Goal: Obtain resource: Obtain resource

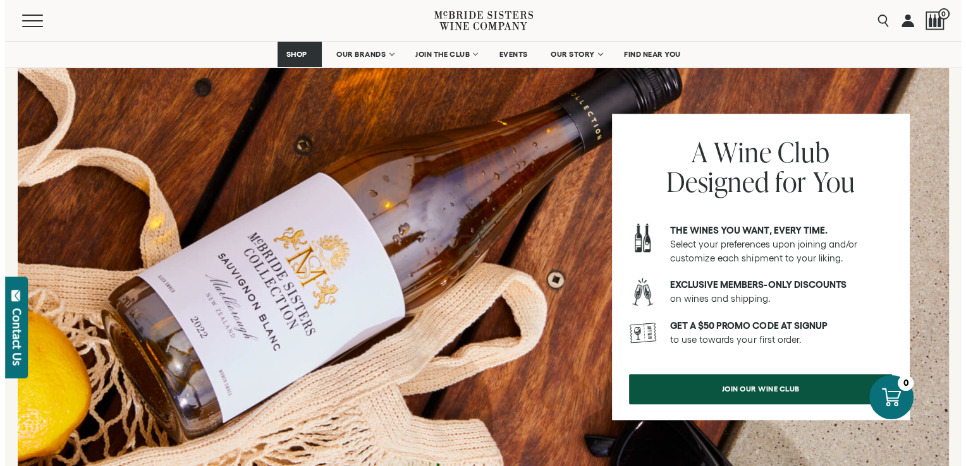
scroll to position [1643, 0]
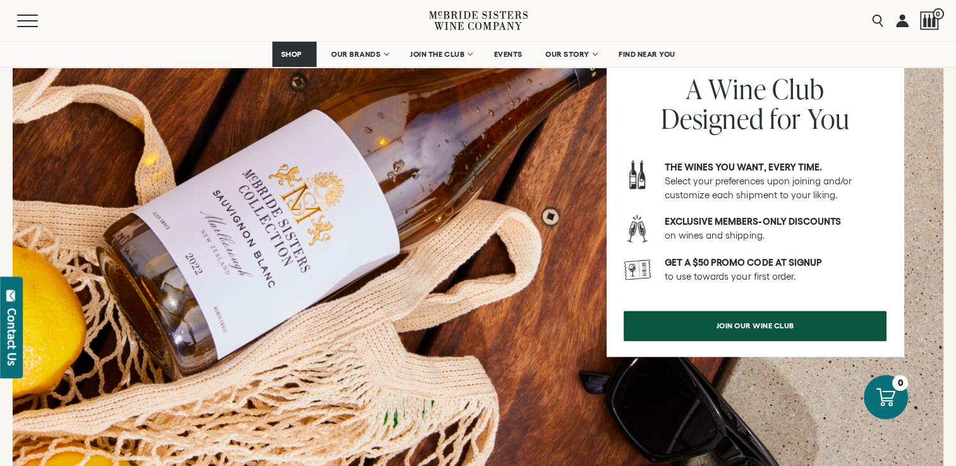
click at [10, 27] on div "Menu Search 0" at bounding box center [478, 20] width 956 height 41
click at [21, 21] on button "Menu" at bounding box center [40, 21] width 46 height 13
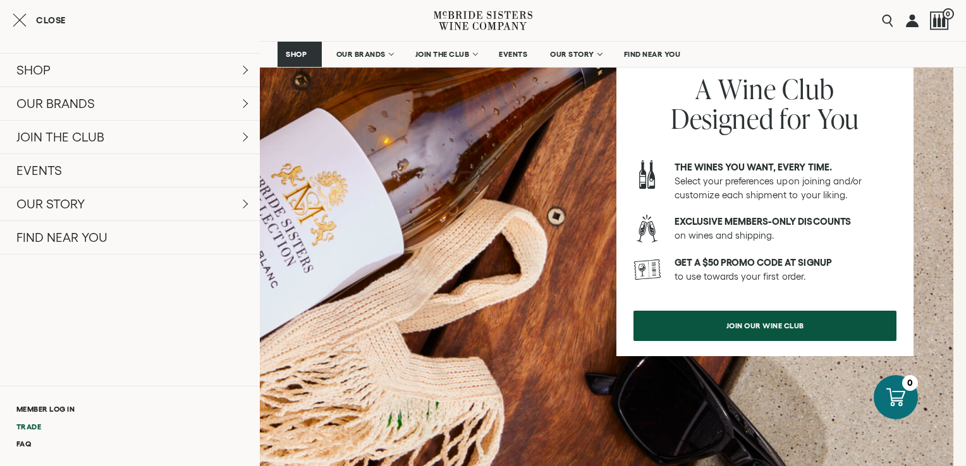
click at [35, 427] on link "Trade" at bounding box center [130, 426] width 260 height 17
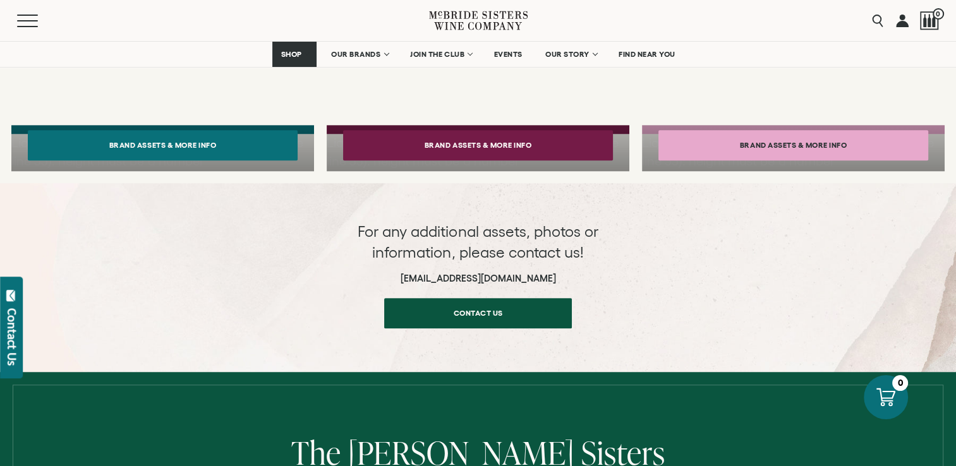
scroll to position [885, 0]
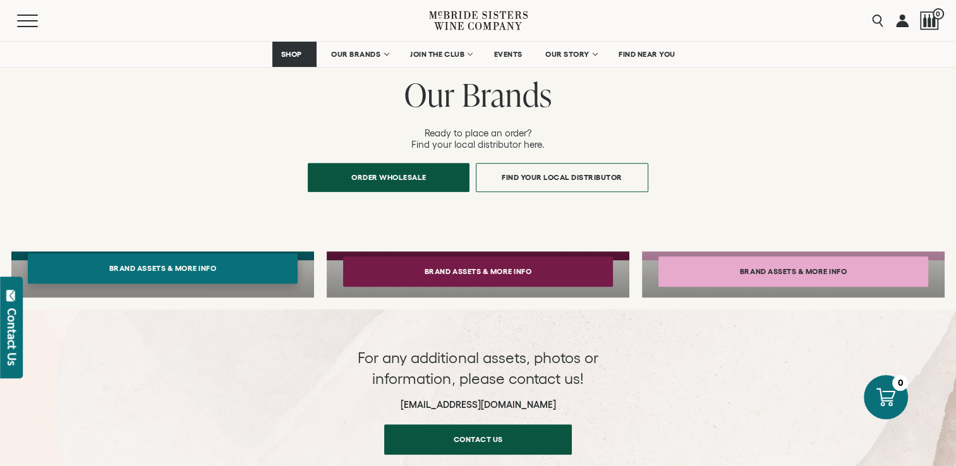
click at [160, 258] on button "Brand Assets & More Info" at bounding box center [163, 268] width 270 height 30
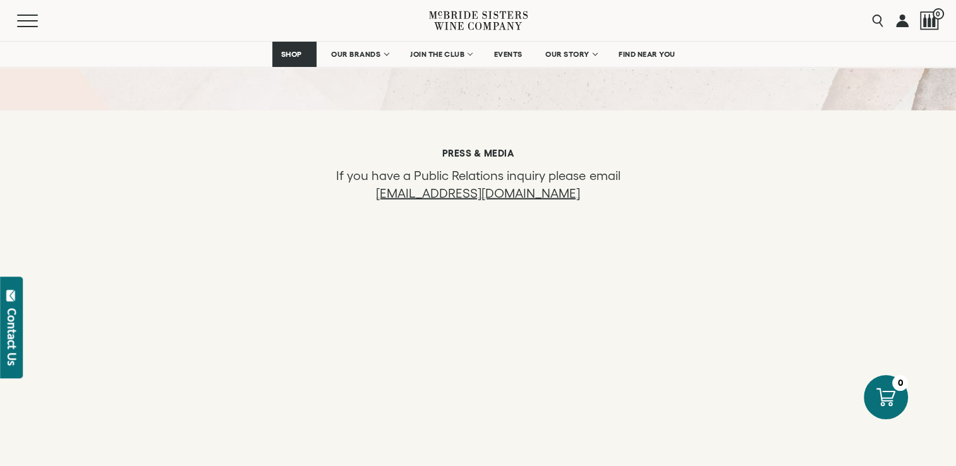
scroll to position [2970, 0]
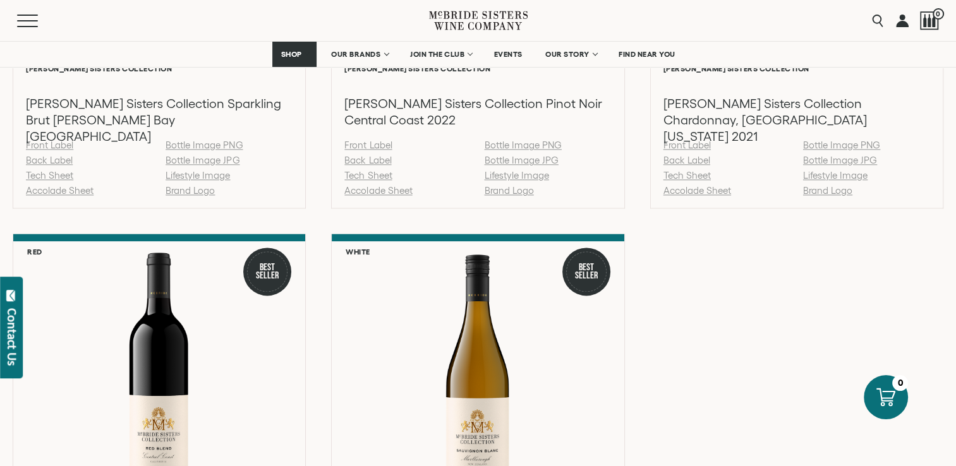
scroll to position [1830, 0]
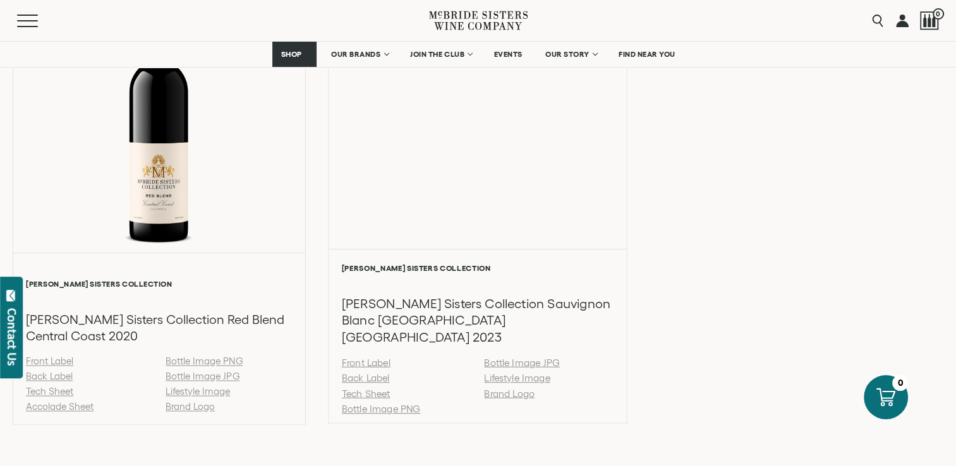
click at [360, 388] on link "Tech Sheet" at bounding box center [366, 393] width 49 height 11
click at [367, 373] on link "Back Label" at bounding box center [366, 378] width 48 height 11
